Goal: Task Accomplishment & Management: Complete application form

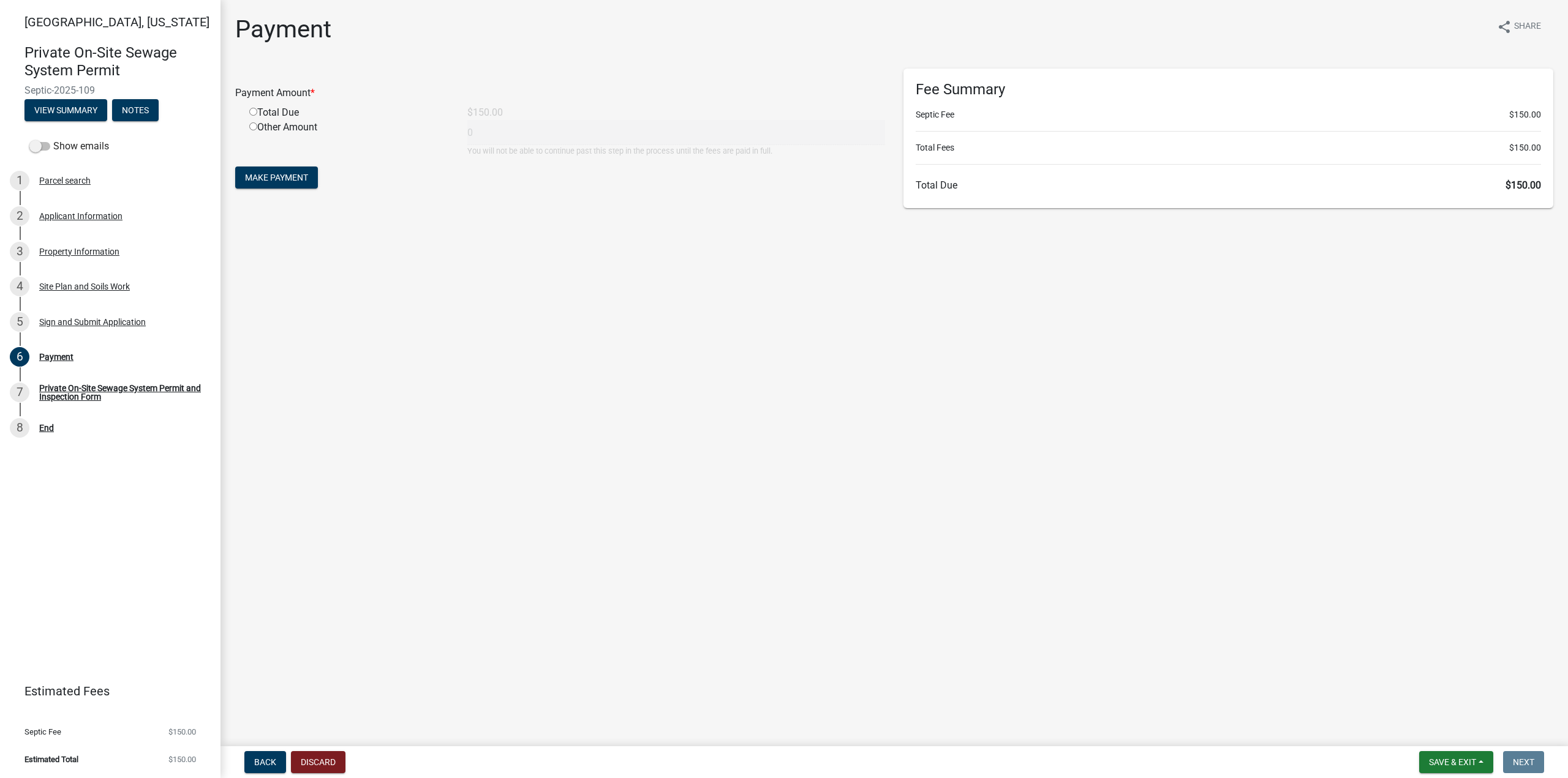
click at [254, 112] on input "radio" at bounding box center [253, 112] width 8 height 8
radio input "true"
type input "150"
click at [311, 170] on button "Make Payment" at bounding box center [276, 177] width 82 height 22
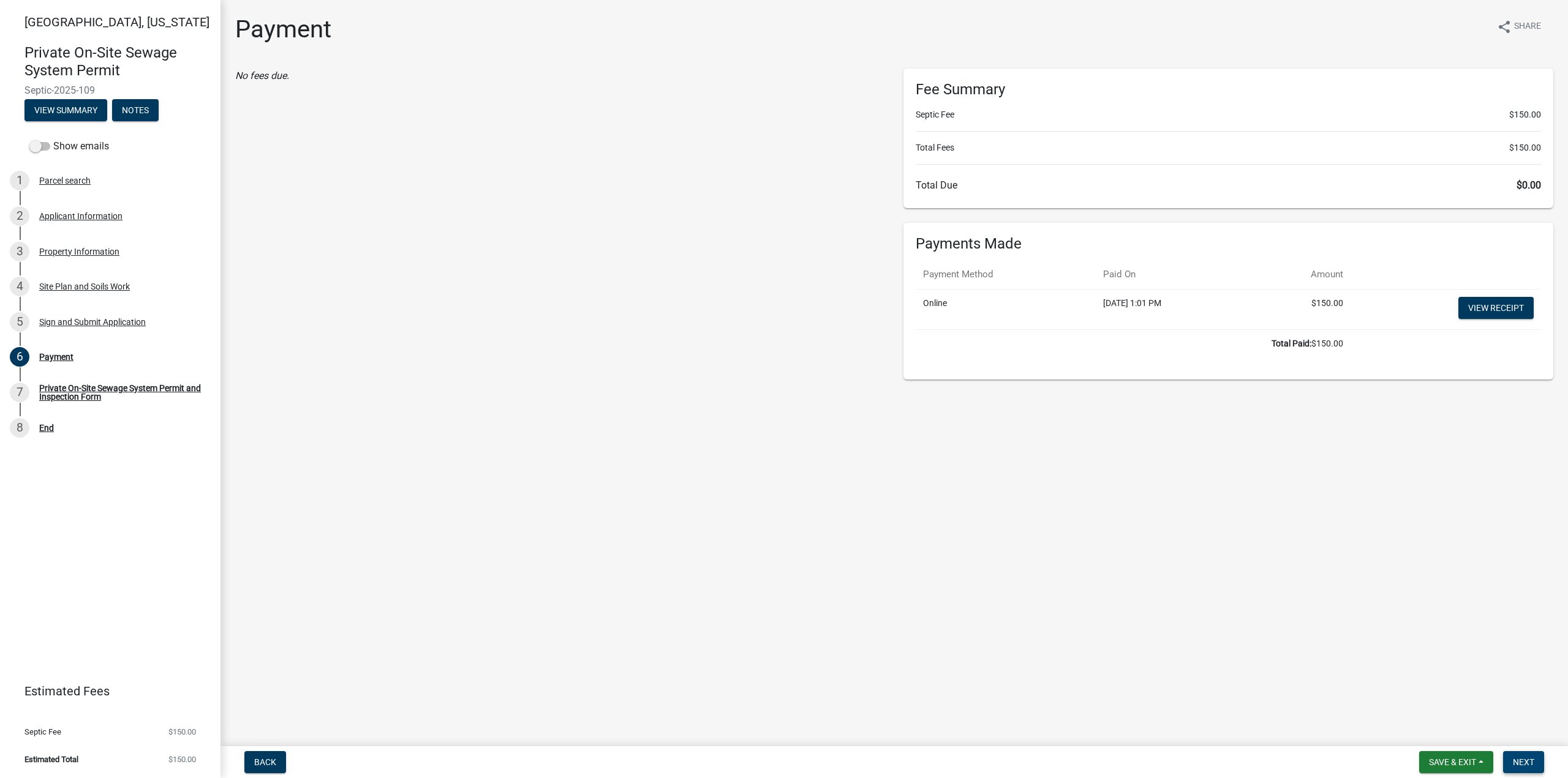
click at [1530, 765] on span "Next" at bounding box center [1524, 762] width 22 height 10
